Goal: Check status

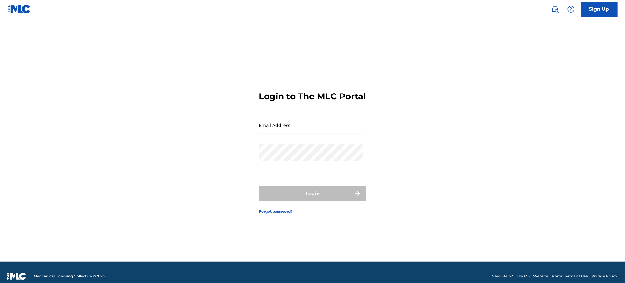
click at [291, 134] on input "Email Address" at bounding box center [310, 125] width 103 height 17
type input "[EMAIL_ADDRESS][DOMAIN_NAME]"
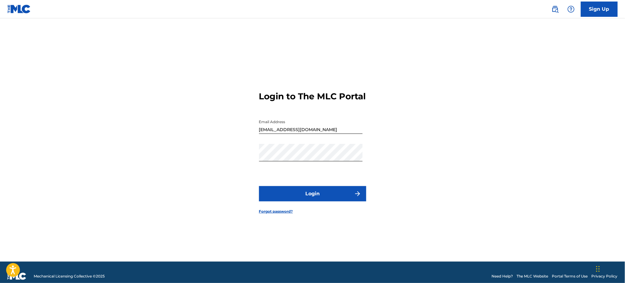
click at [287, 201] on button "Login" at bounding box center [312, 193] width 107 height 15
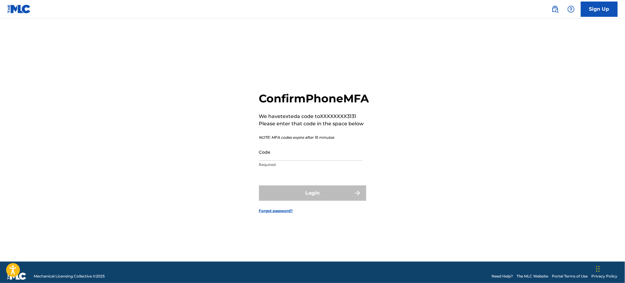
click at [283, 161] on input "Code" at bounding box center [310, 152] width 103 height 17
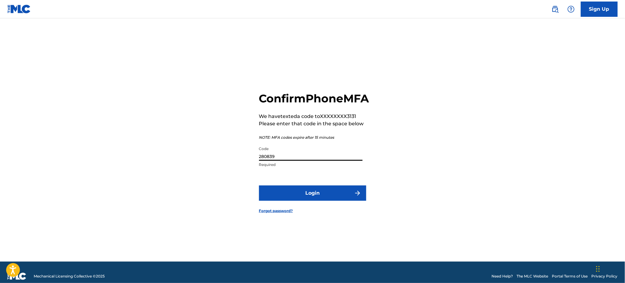
type input "280839"
click at [259, 186] on button "Login" at bounding box center [312, 193] width 107 height 15
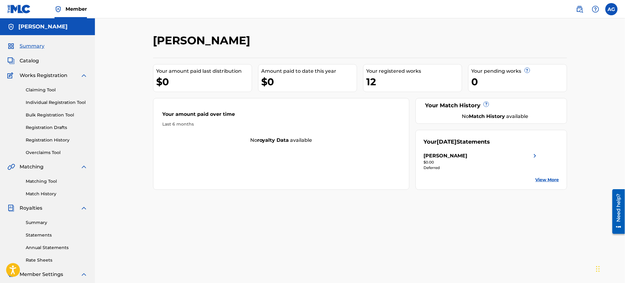
click at [42, 235] on link "Statements" at bounding box center [57, 235] width 62 height 6
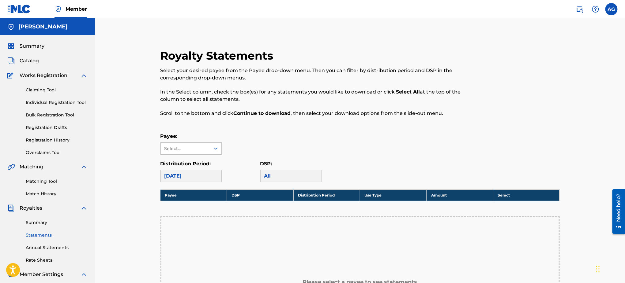
click at [197, 147] on div "Select..." at bounding box center [185, 149] width 42 height 6
click at [197, 162] on div "[PERSON_NAME]" at bounding box center [191, 162] width 61 height 15
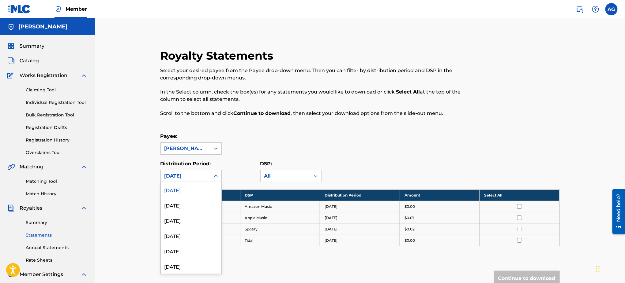
click at [207, 179] on div "[DATE]" at bounding box center [186, 177] width 50 height 12
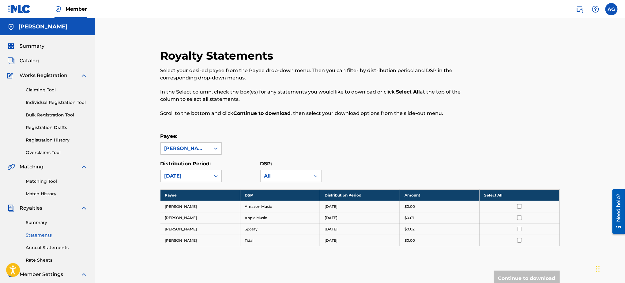
click at [247, 162] on div "Distribution Period: [DATE]" at bounding box center [210, 171] width 100 height 22
click at [286, 181] on div "All" at bounding box center [286, 177] width 50 height 12
click at [294, 155] on div "Payee: [PERSON_NAME] Distribution Period: [DATE] DSP: All" at bounding box center [359, 158] width 399 height 50
click at [610, 9] on label at bounding box center [611, 9] width 12 height 12
click at [611, 9] on input "AG [PERSON_NAME] [EMAIL_ADDRESS][DOMAIN_NAME] Notification Preferences Profile …" at bounding box center [611, 9] width 0 height 0
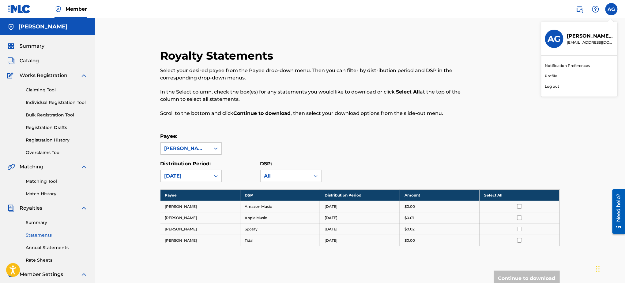
click at [539, 86] on div at bounding box center [514, 86] width 92 height 75
drag, startPoint x: 611, startPoint y: 7, endPoint x: 581, endPoint y: 51, distance: 53.0
click at [611, 7] on label at bounding box center [611, 9] width 12 height 12
click at [611, 9] on input "AG [PERSON_NAME] [EMAIL_ADDRESS][DOMAIN_NAME] Notification Preferences Profile …" at bounding box center [611, 9] width 0 height 0
click at [552, 86] on p "Log out" at bounding box center [552, 87] width 14 height 6
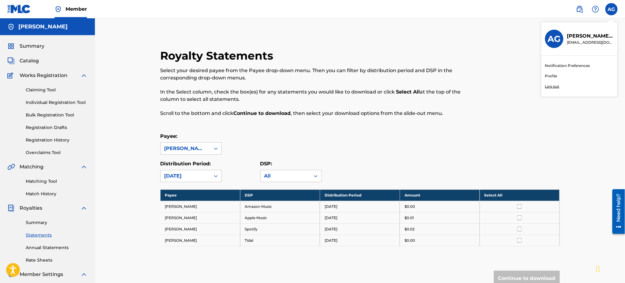
click at [611, 9] on input "AG [PERSON_NAME] [EMAIL_ADDRESS][DOMAIN_NAME] Notification Preferences Profile …" at bounding box center [611, 9] width 0 height 0
